Goal: Communication & Community: Ask a question

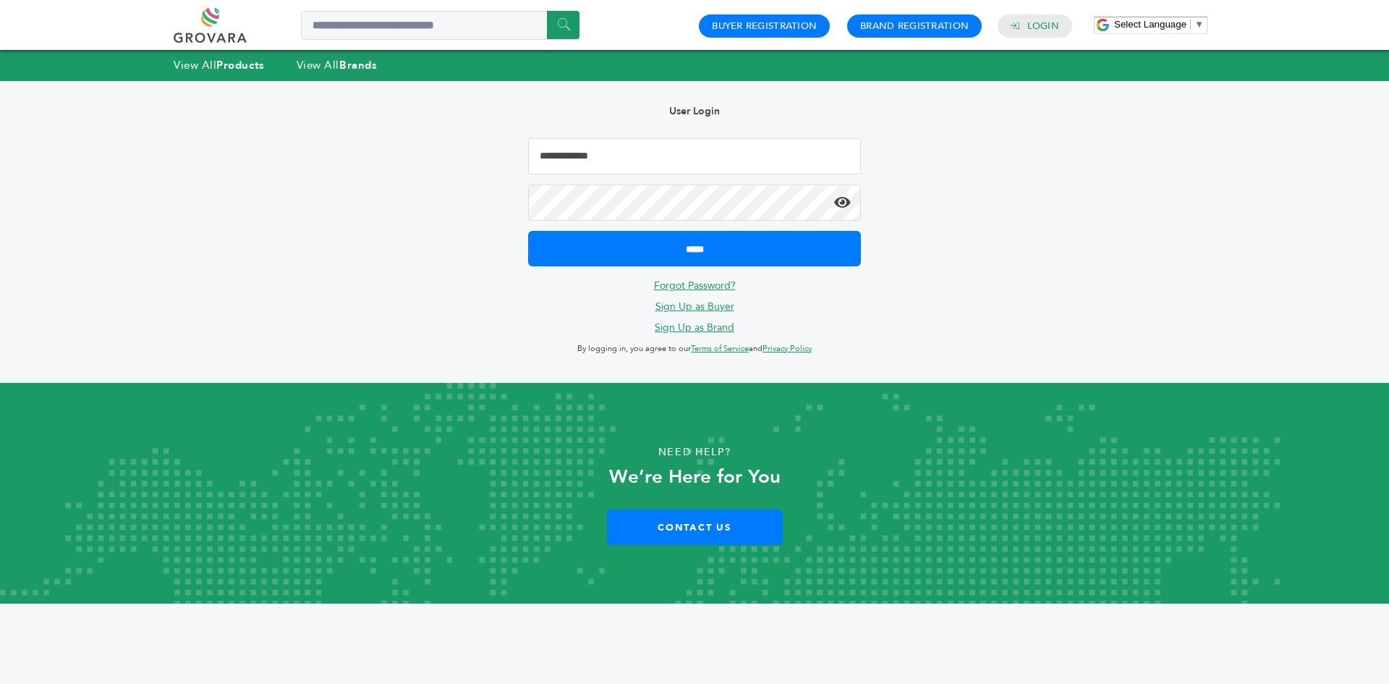
type input "**********"
click at [650, 247] on input "*****" at bounding box center [694, 248] width 333 height 35
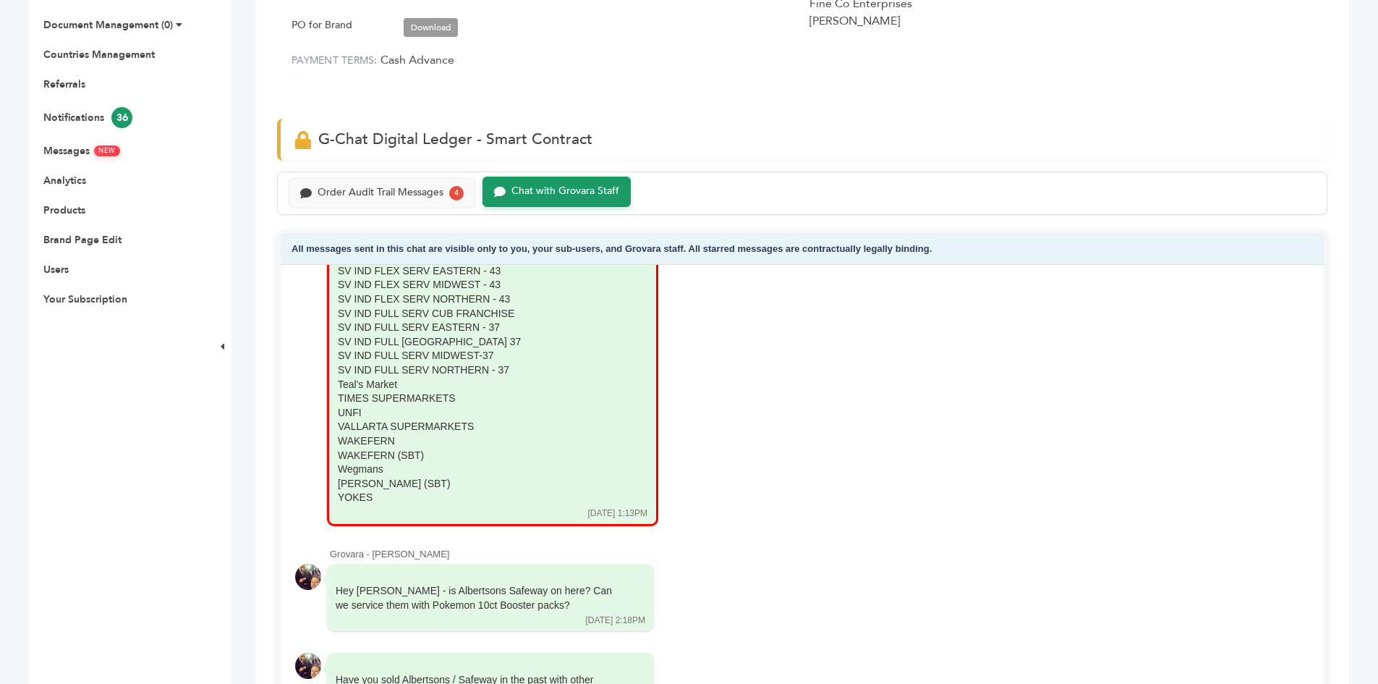
scroll to position [579, 0]
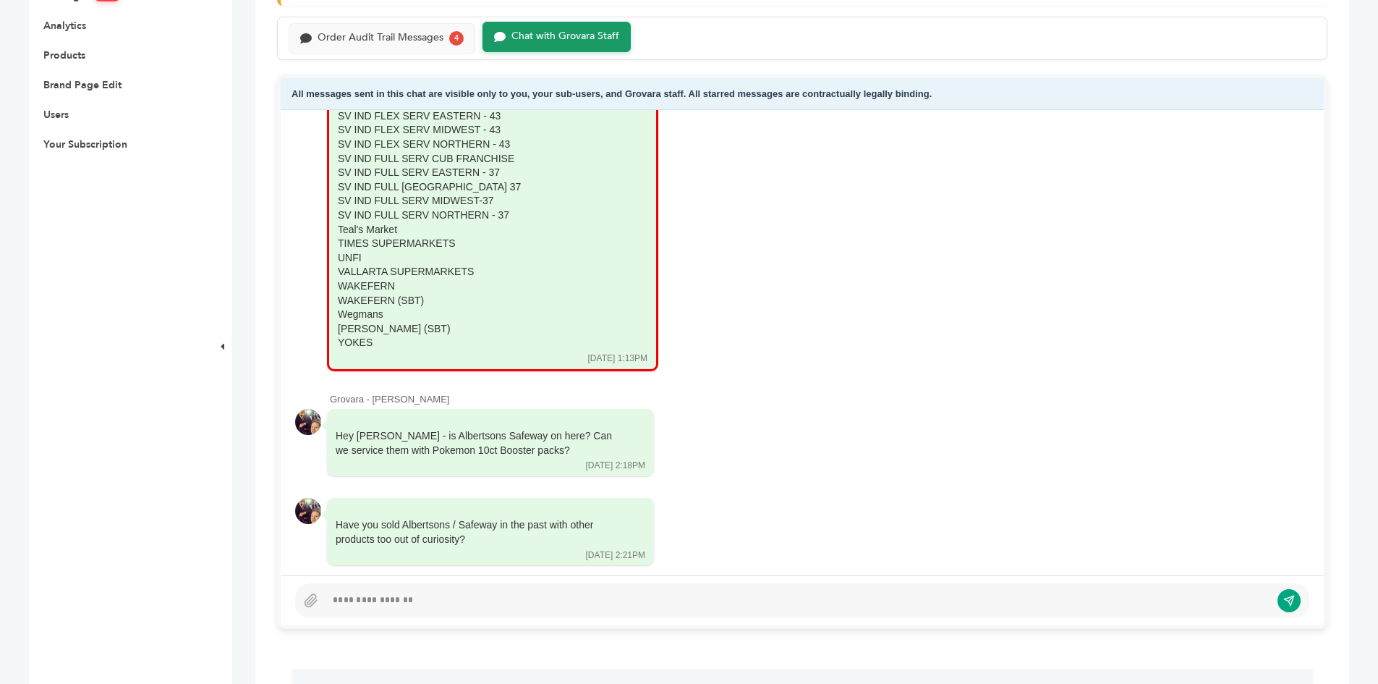
click at [439, 588] on div at bounding box center [802, 600] width 1014 height 35
click at [439, 601] on div at bounding box center [798, 600] width 945 height 17
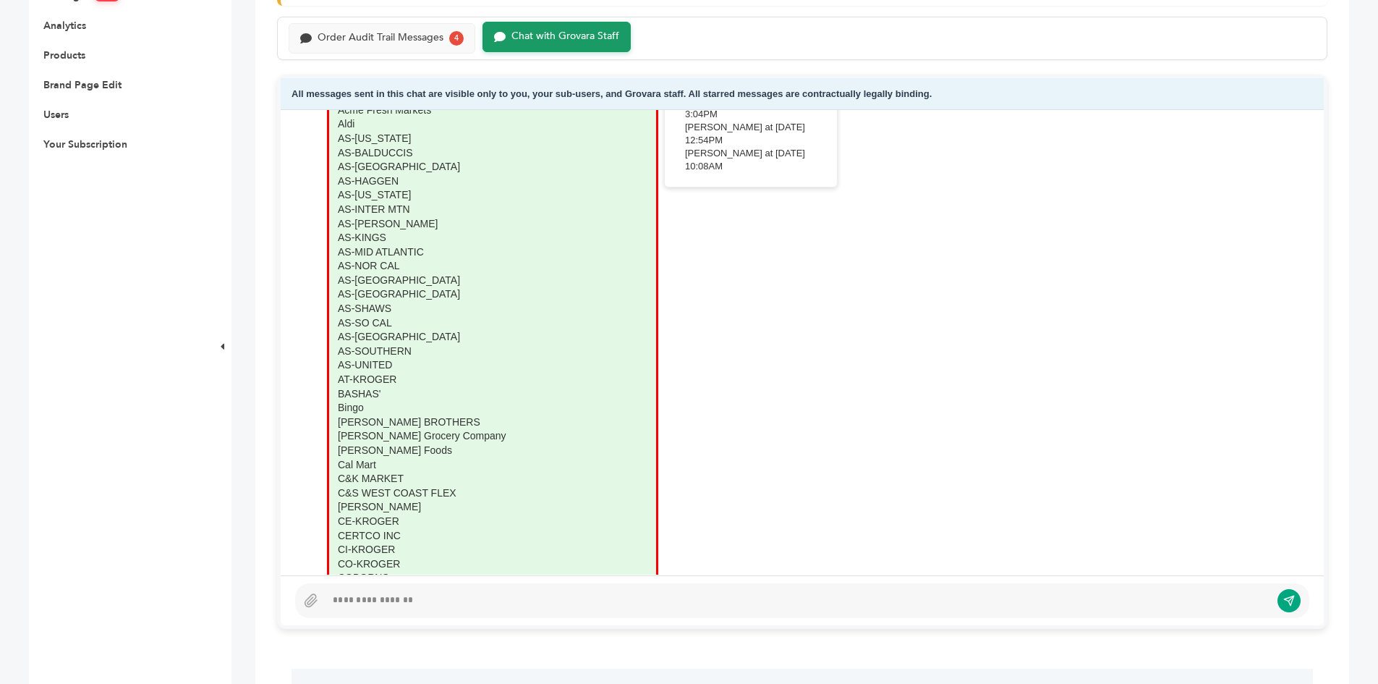
scroll to position [2599, 0]
drag, startPoint x: 354, startPoint y: 383, endPoint x: 337, endPoint y: 345, distance: 41.4
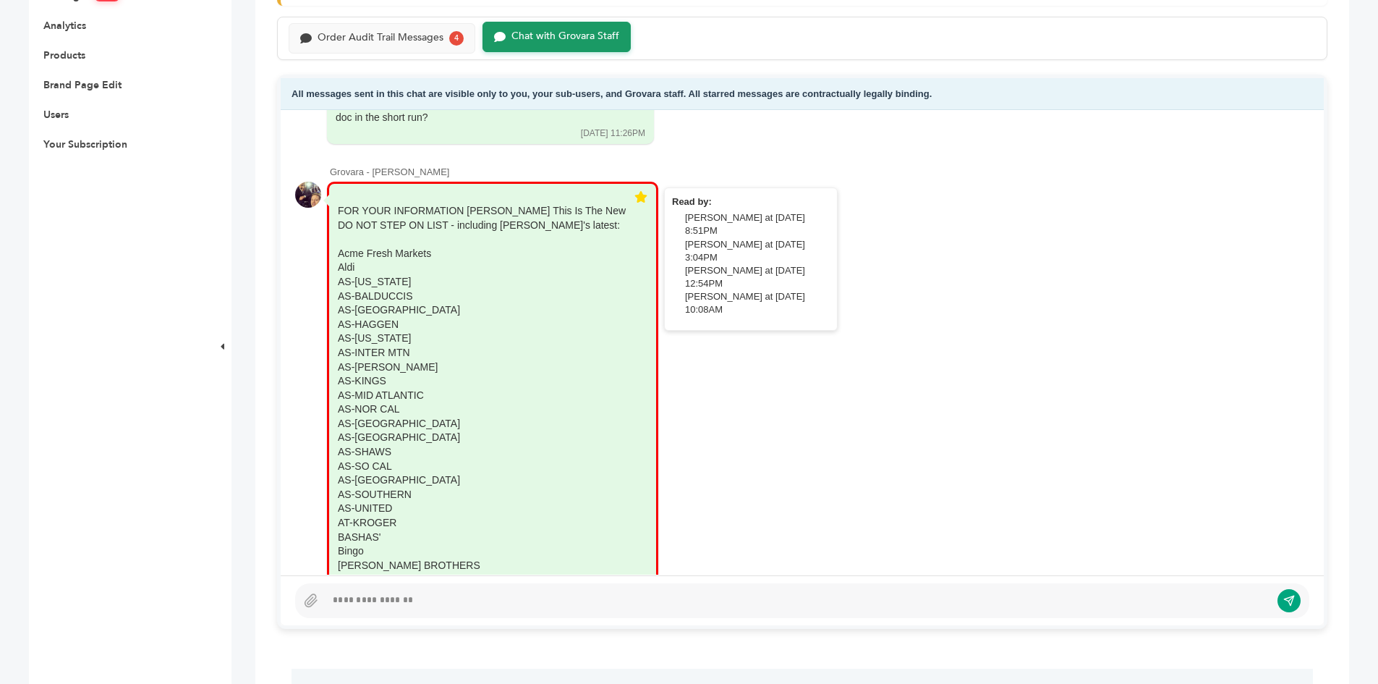
scroll to position [2744, 0]
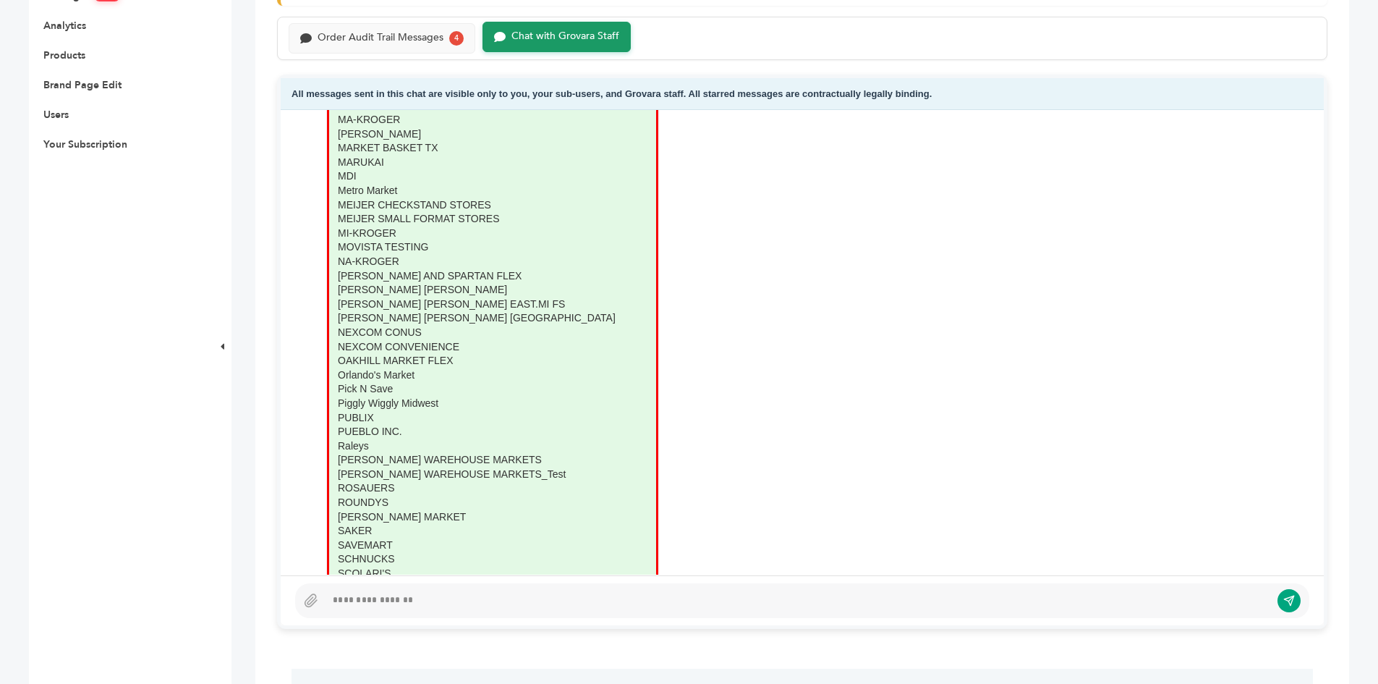
scroll to position [4335, 0]
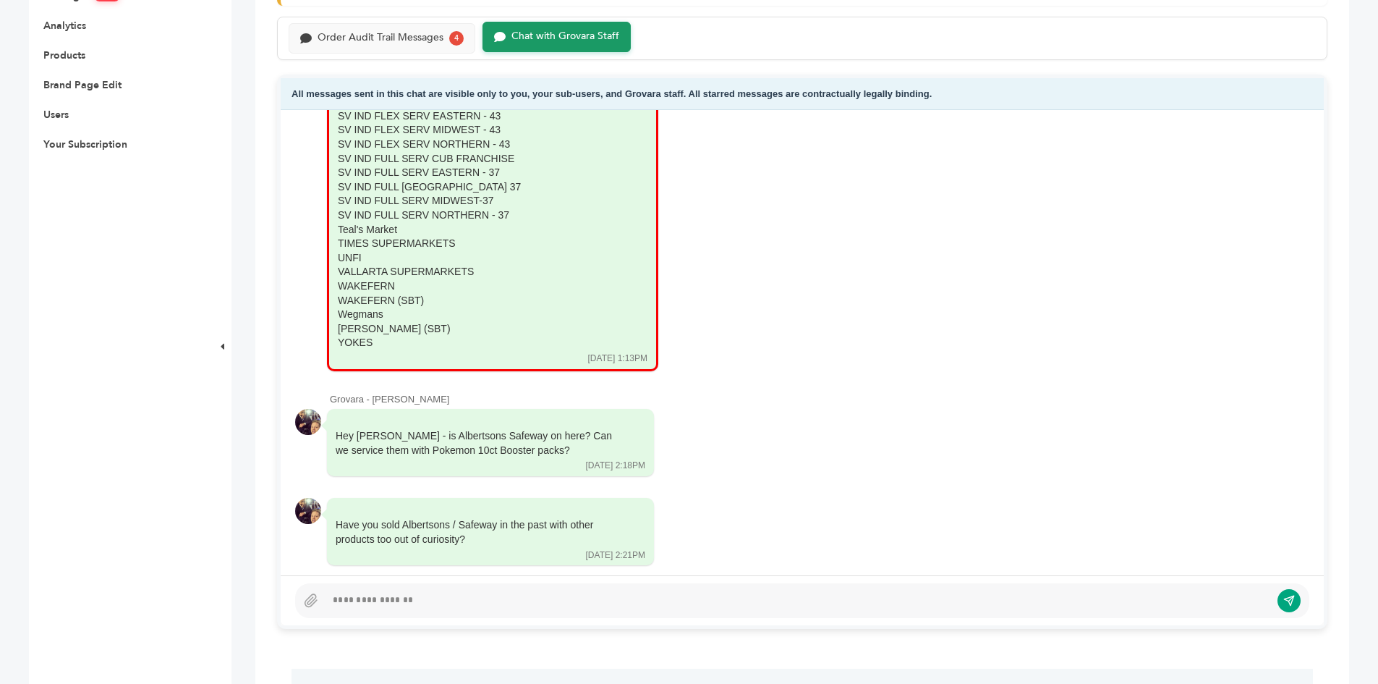
click at [430, 598] on div at bounding box center [798, 600] width 945 height 17
click at [488, 607] on div at bounding box center [798, 600] width 945 height 17
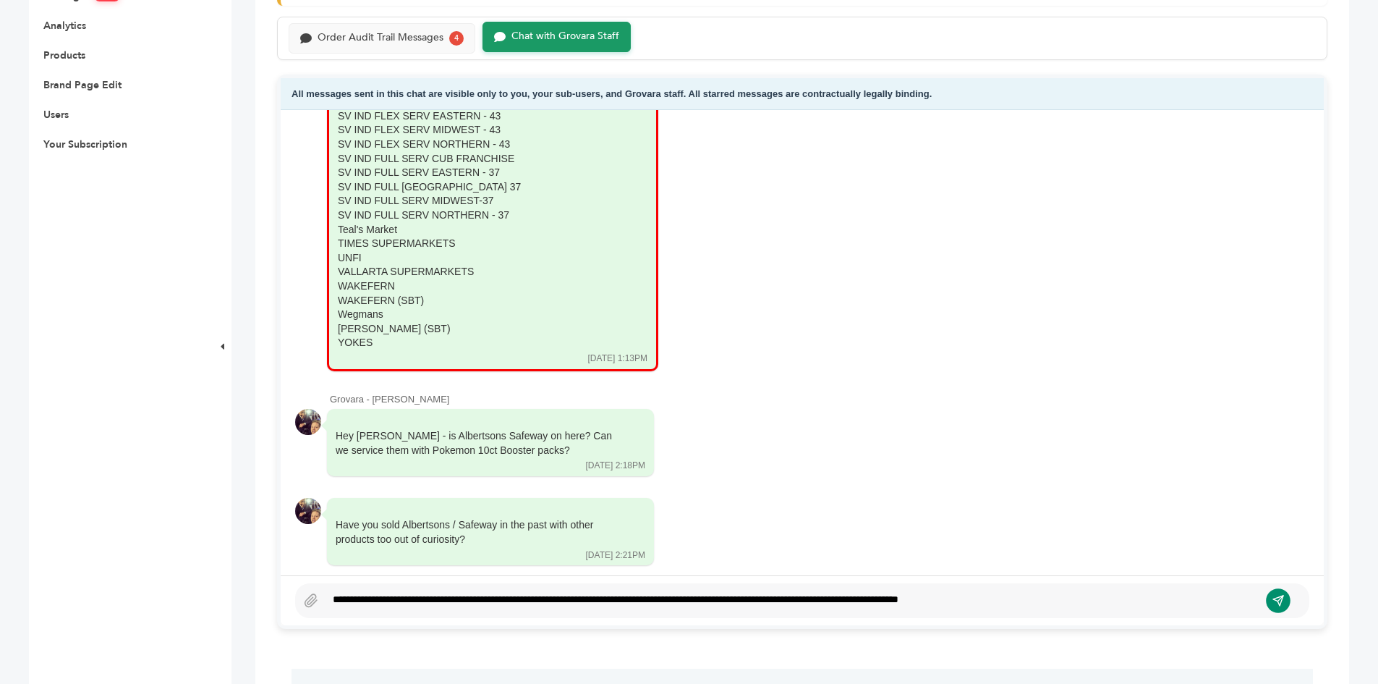
click at [1278, 595] on icon "submit" at bounding box center [1278, 600] width 12 height 12
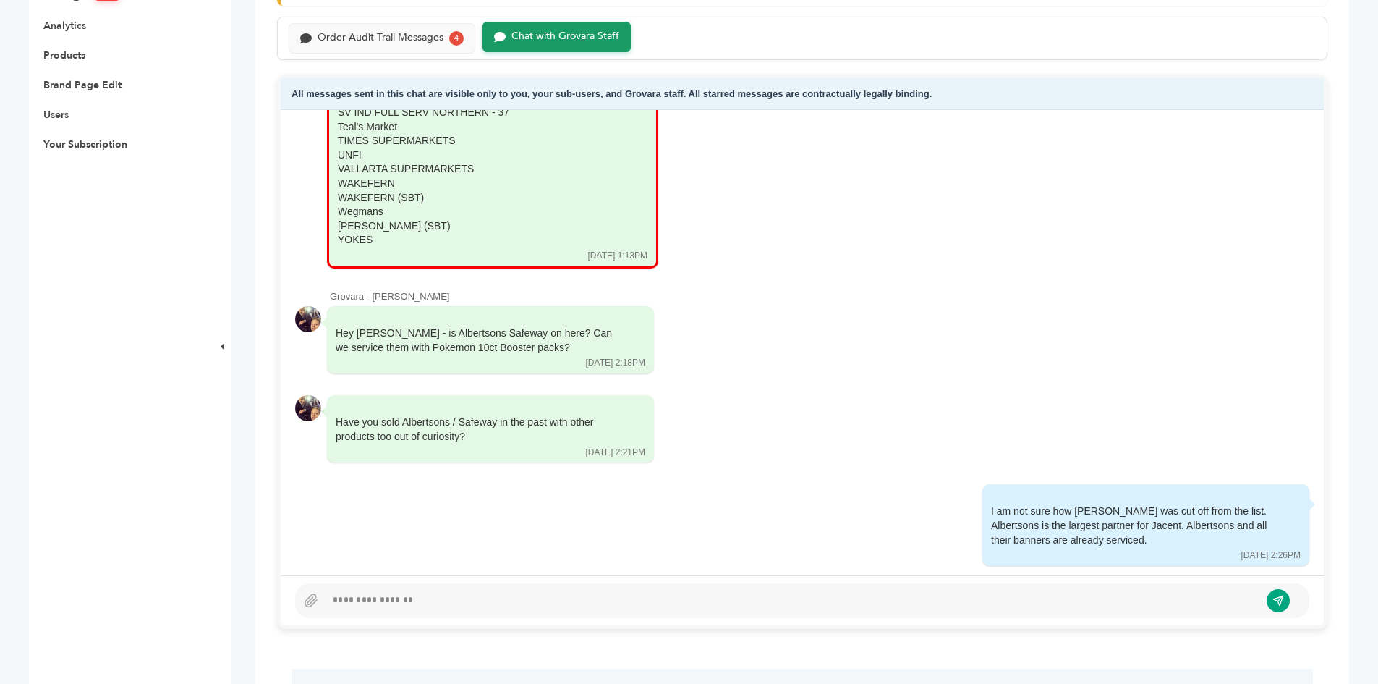
click at [341, 21] on div "Order Audit Trail Messages 4 Chat with Grovara Staff" at bounding box center [802, 38] width 1050 height 43
click at [344, 32] on div "Order Audit Trail Messages" at bounding box center [381, 36] width 126 height 12
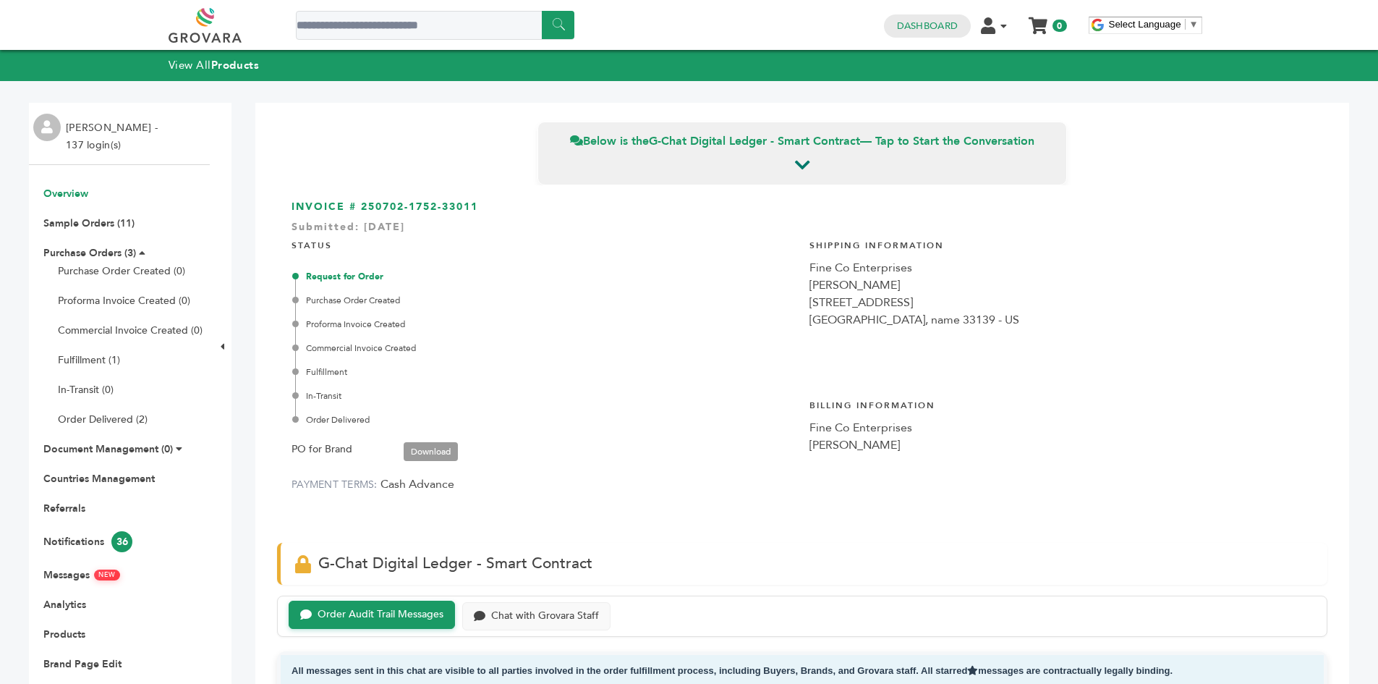
click at [80, 189] on link "Overview" at bounding box center [65, 194] width 45 height 14
